Goal: Find specific page/section: Find specific page/section

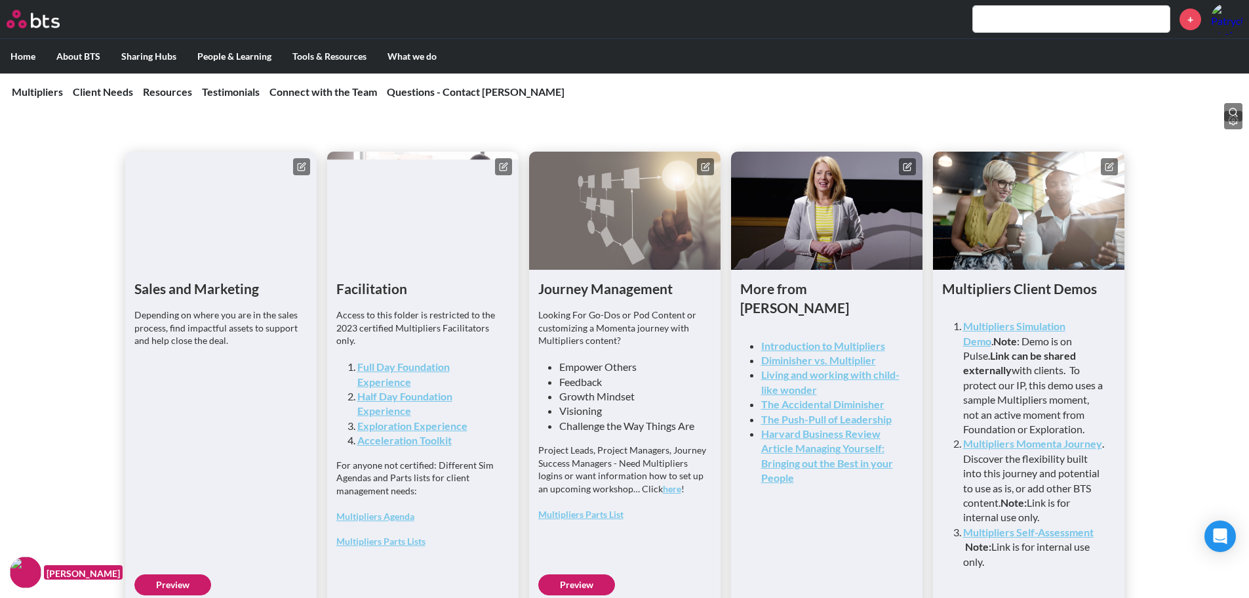
scroll to position [3345, 0]
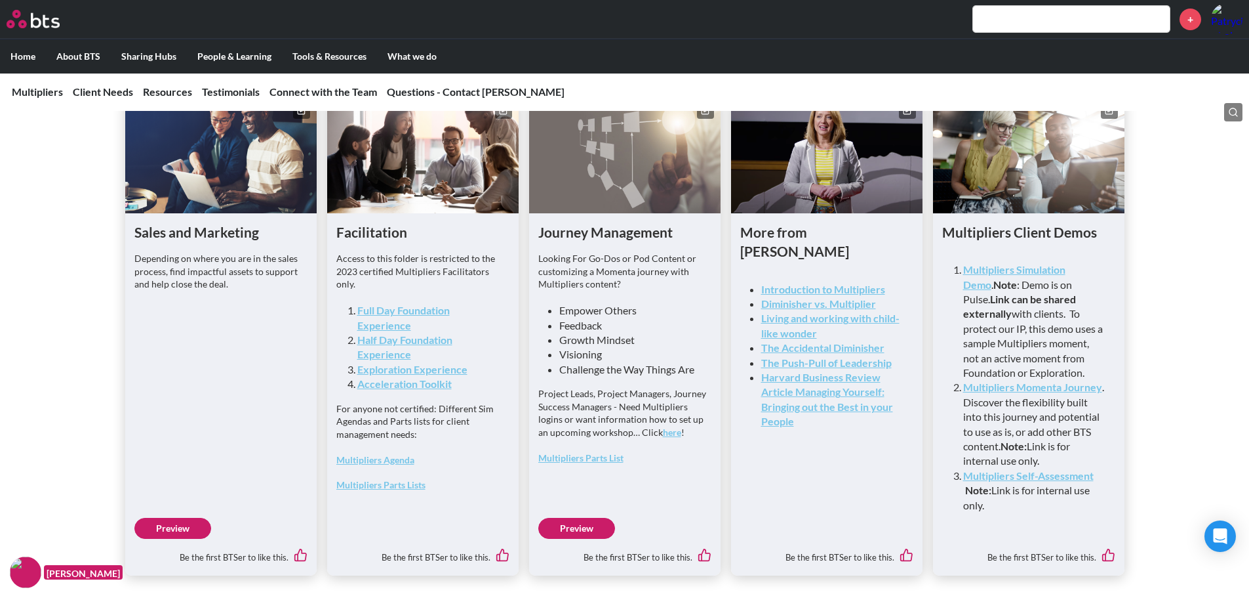
click at [373, 465] on link "Multipliers Agenda" at bounding box center [375, 459] width 78 height 11
click at [502, 111] on icon at bounding box center [504, 108] width 5 height 5
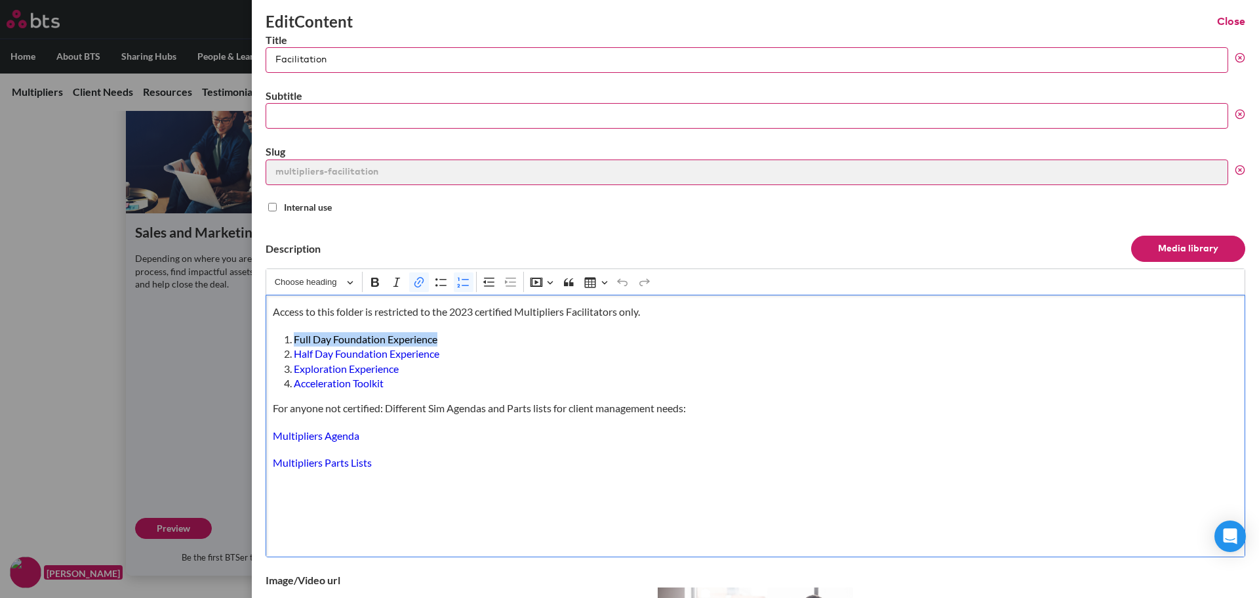
drag, startPoint x: 451, startPoint y: 338, endPoint x: 287, endPoint y: 338, distance: 163.3
click at [294, 338] on li "Full Day Foundation Experience" at bounding box center [761, 339] width 935 height 14
click at [384, 371] on icon "button" at bounding box center [377, 369] width 13 height 13
click at [518, 354] on li "Half Day Foundation Experience" at bounding box center [761, 353] width 935 height 14
click at [1228, 23] on button "Close" at bounding box center [1231, 21] width 28 height 14
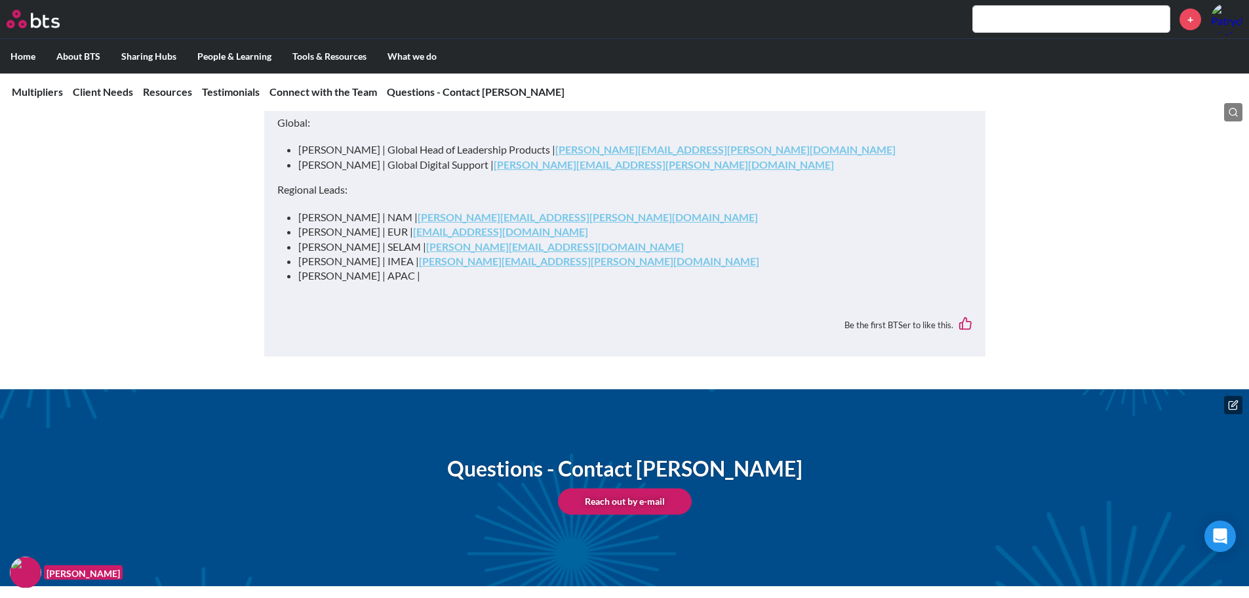
scroll to position [4697, 0]
click at [1234, 407] on icon at bounding box center [1233, 404] width 10 height 10
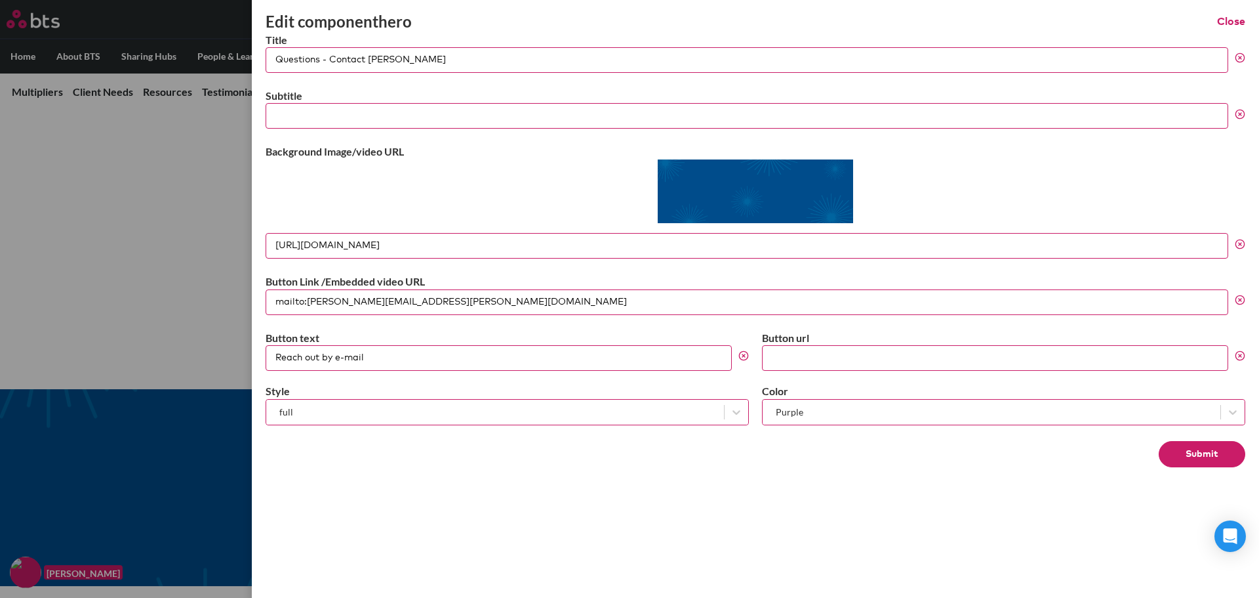
click at [1240, 22] on button "Close" at bounding box center [1231, 21] width 28 height 14
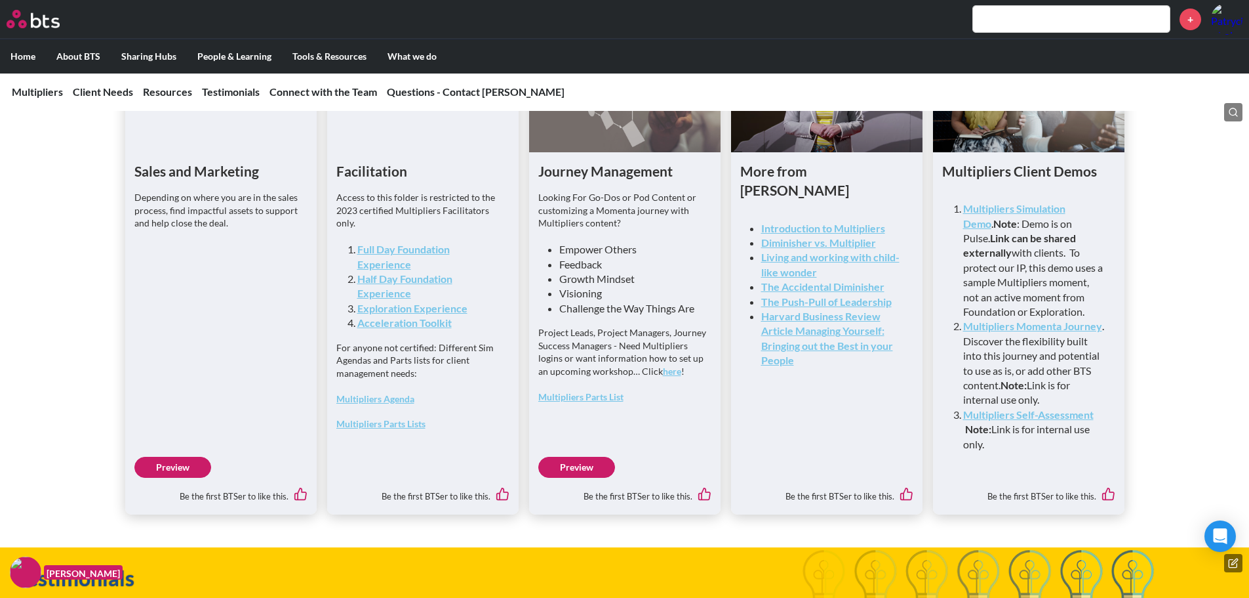
scroll to position [3411, 0]
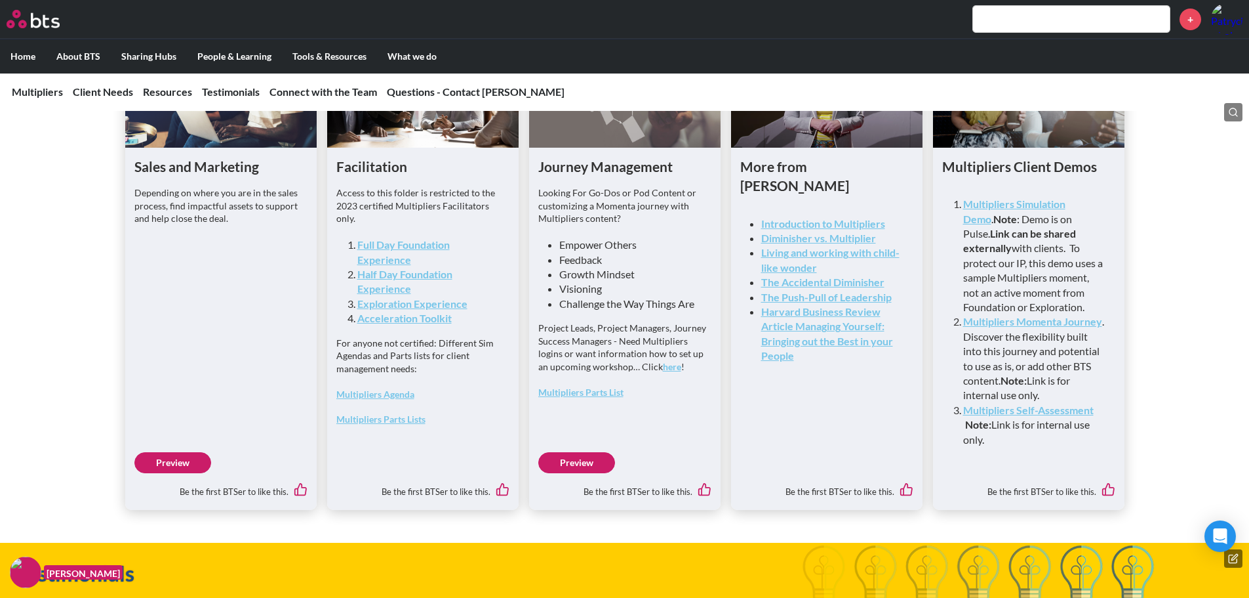
click at [388, 265] on link "Full Day Foundation Experience" at bounding box center [403, 251] width 92 height 27
click at [388, 424] on link "Multipliers Parts Lists" at bounding box center [380, 418] width 89 height 11
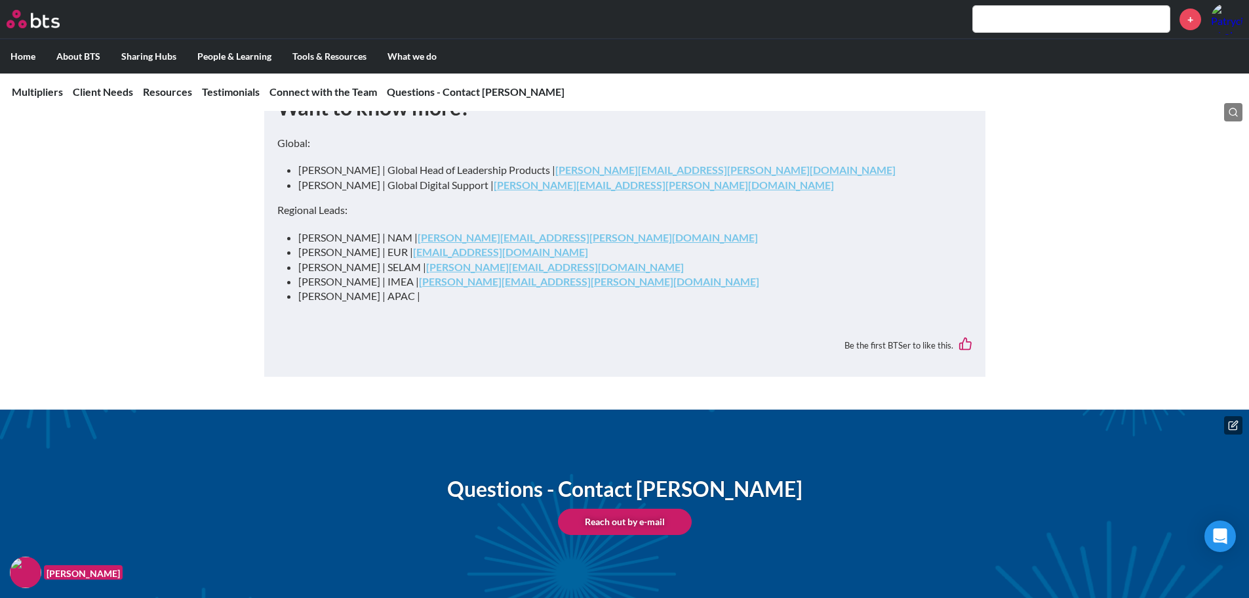
scroll to position [4697, 0]
